Goal: Task Accomplishment & Management: Use online tool/utility

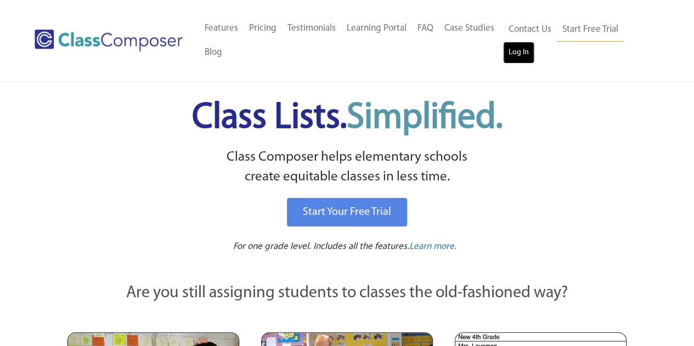
click at [516, 49] on link "Log In" at bounding box center [518, 53] width 31 height 22
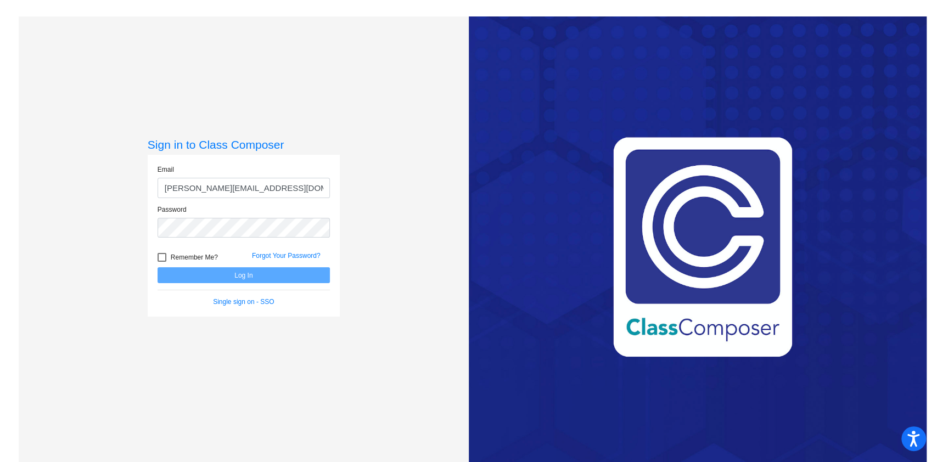
type input "[PERSON_NAME][EMAIL_ADDRESS][DOMAIN_NAME]"
click at [157, 267] on button "Log In" at bounding box center [243, 275] width 172 height 16
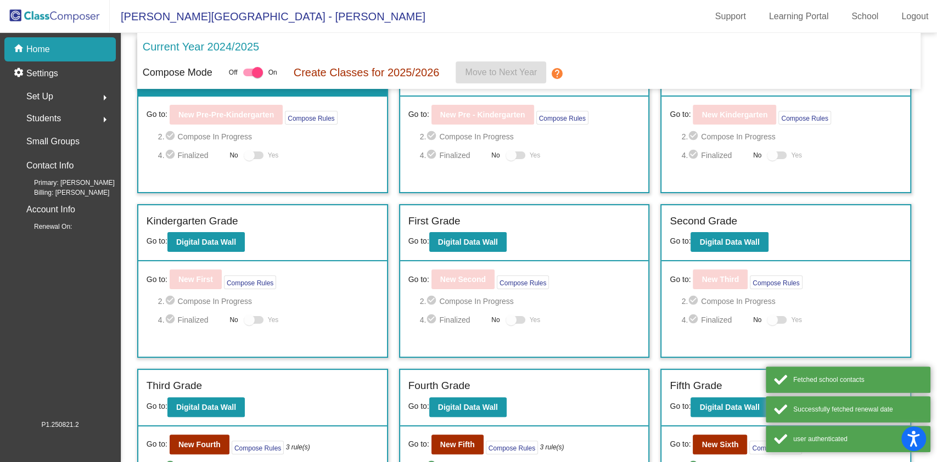
scroll to position [184, 0]
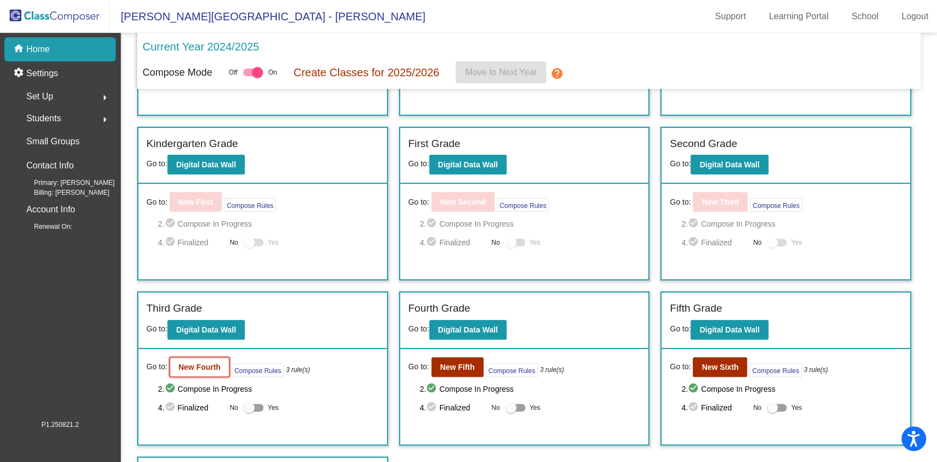
click at [180, 312] on div "Third Grade Go to: Digital Data Wall Go to: New Fourth Compose Rules 3 rule(s) …" at bounding box center [262, 368] width 249 height 152
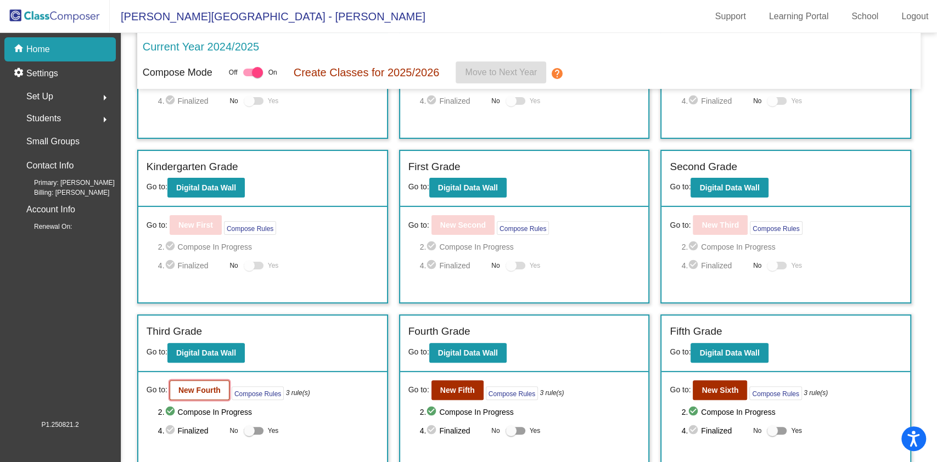
click at [207, 382] on button "New Fourth" at bounding box center [200, 390] width 60 height 20
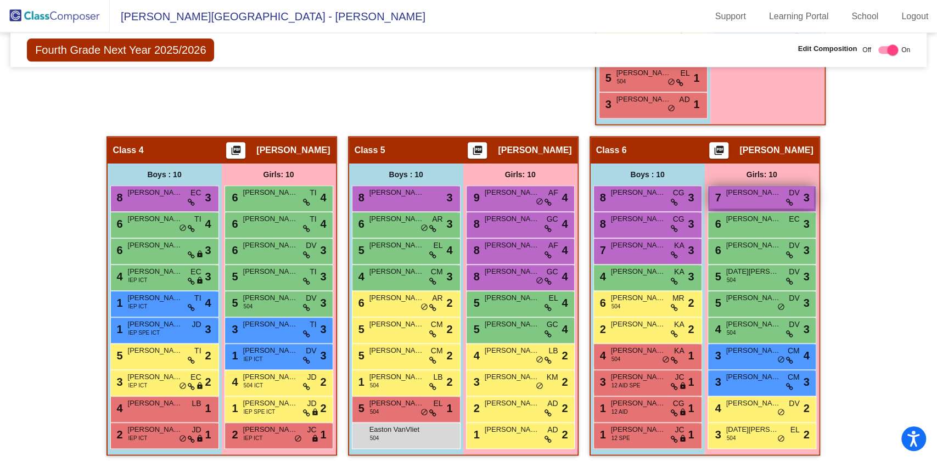
scroll to position [878, 0]
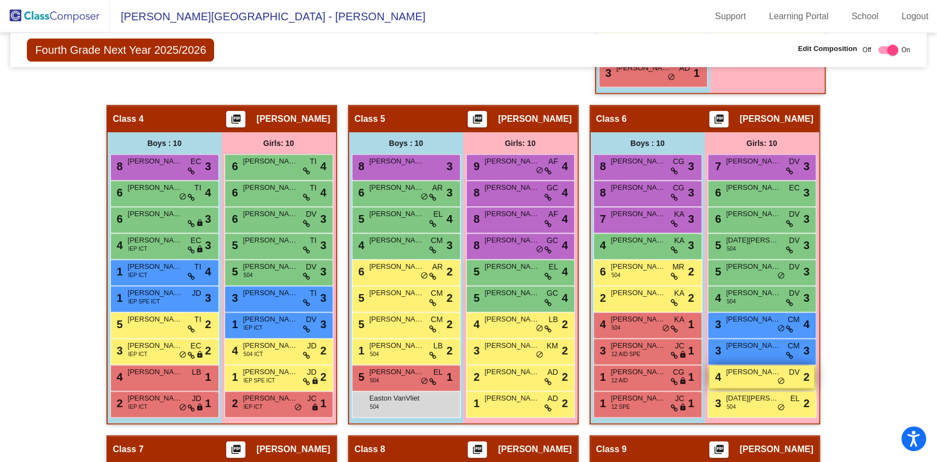
click at [757, 376] on div "4 [PERSON_NAME] DV lock do_not_disturb_alt 2" at bounding box center [761, 376] width 105 height 22
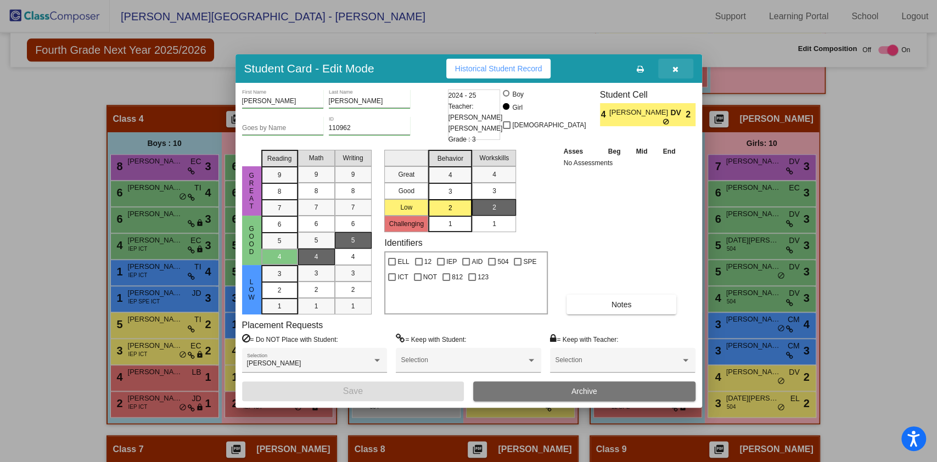
click at [680, 69] on button "button" at bounding box center [675, 69] width 35 height 20
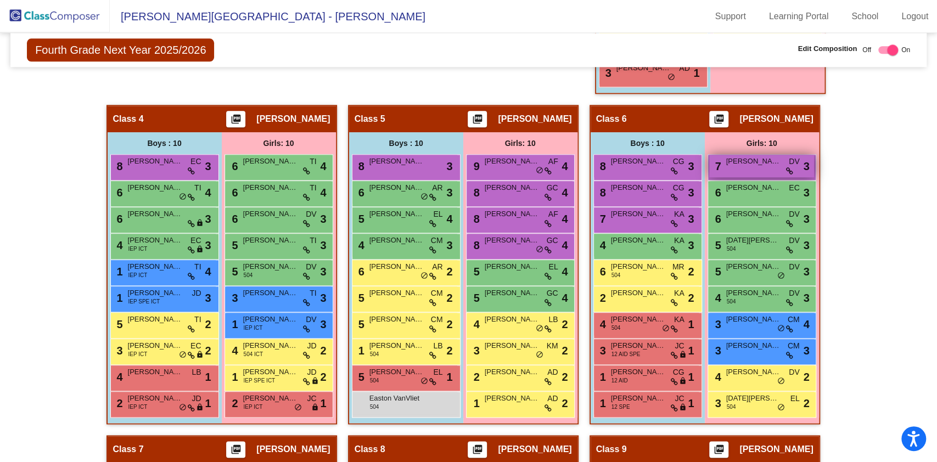
click at [764, 168] on div "7 [PERSON_NAME] DV lock do_not_disturb_alt 3" at bounding box center [761, 166] width 105 height 22
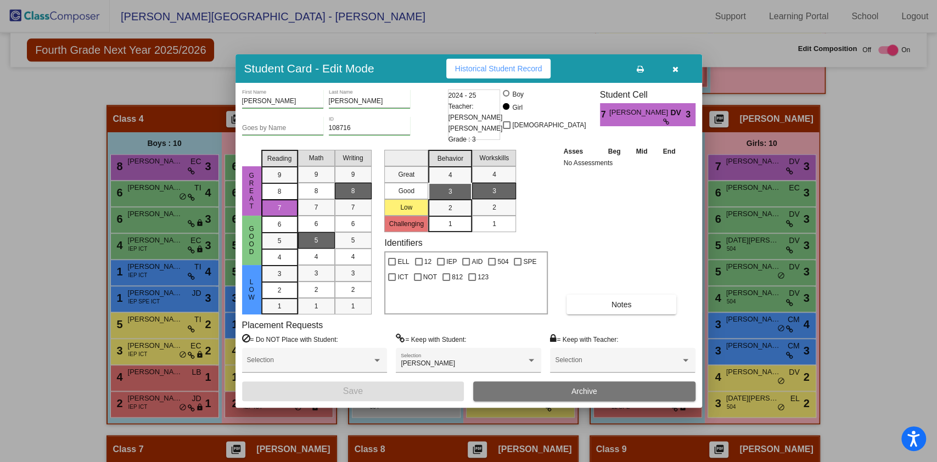
click at [676, 69] on icon "button" at bounding box center [675, 69] width 6 height 8
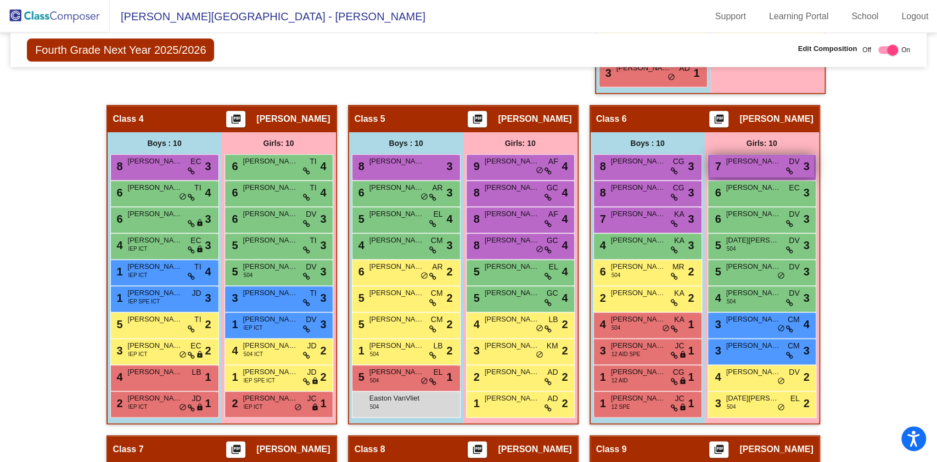
click at [746, 160] on span "[PERSON_NAME]" at bounding box center [753, 161] width 55 height 11
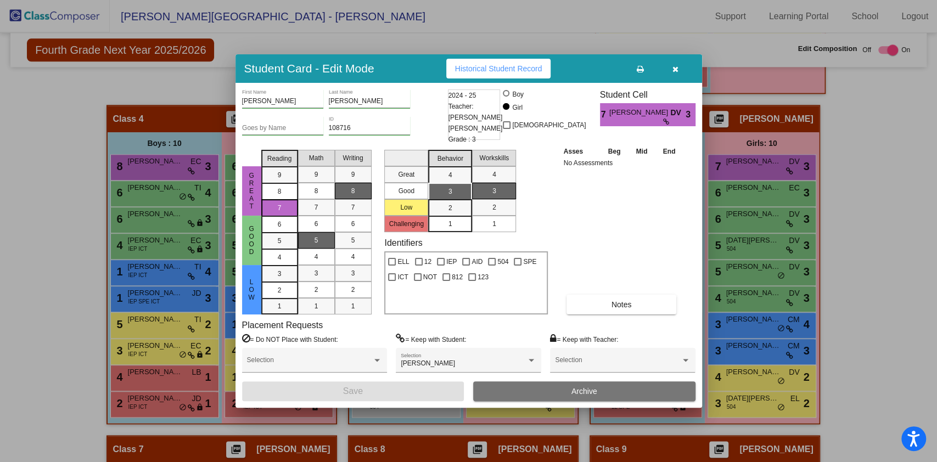
click at [675, 71] on icon "button" at bounding box center [675, 69] width 6 height 8
